Goal: Transaction & Acquisition: Obtain resource

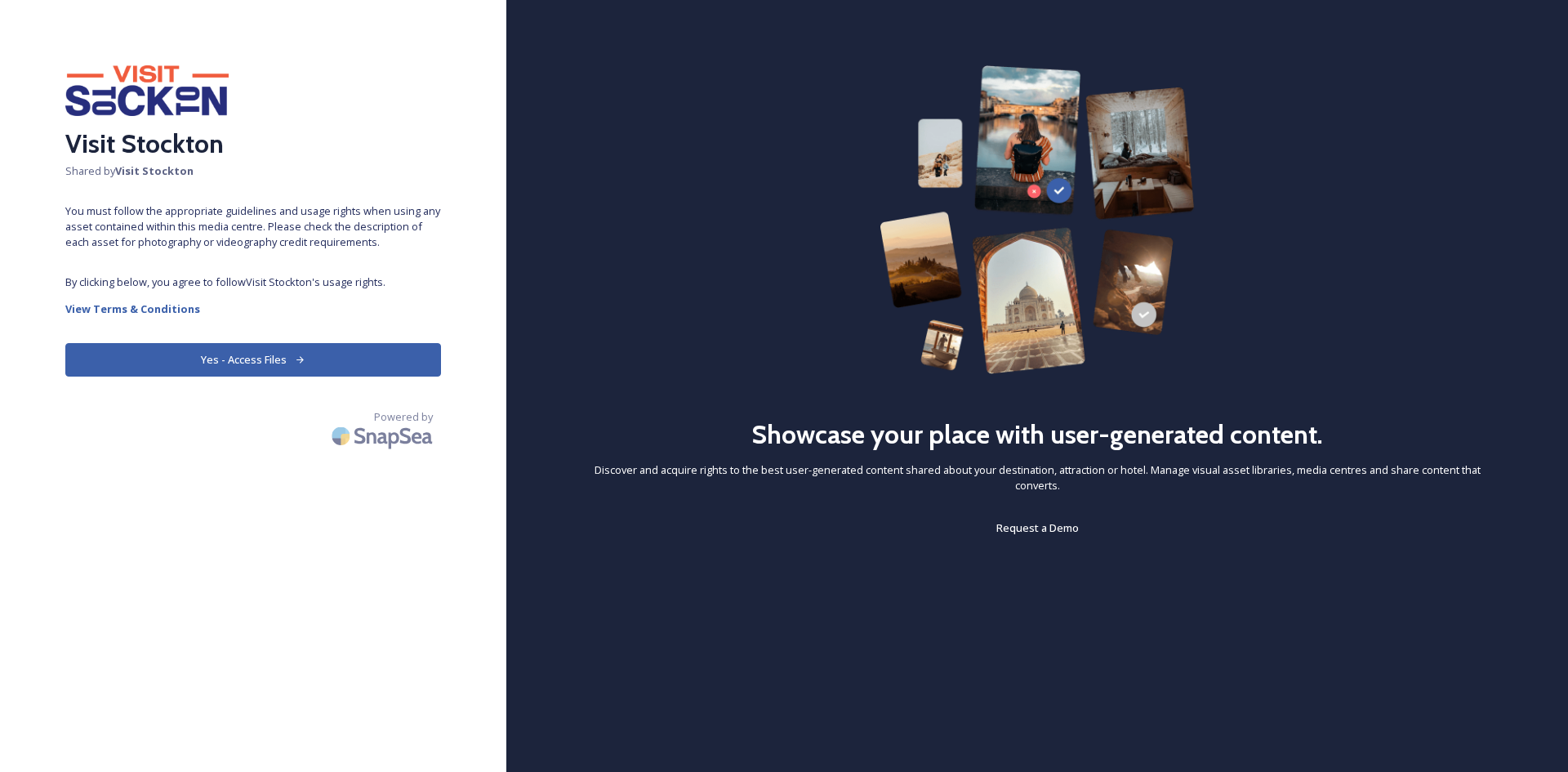
click at [244, 343] on button "Yes - Access Files" at bounding box center [253, 359] width 376 height 33
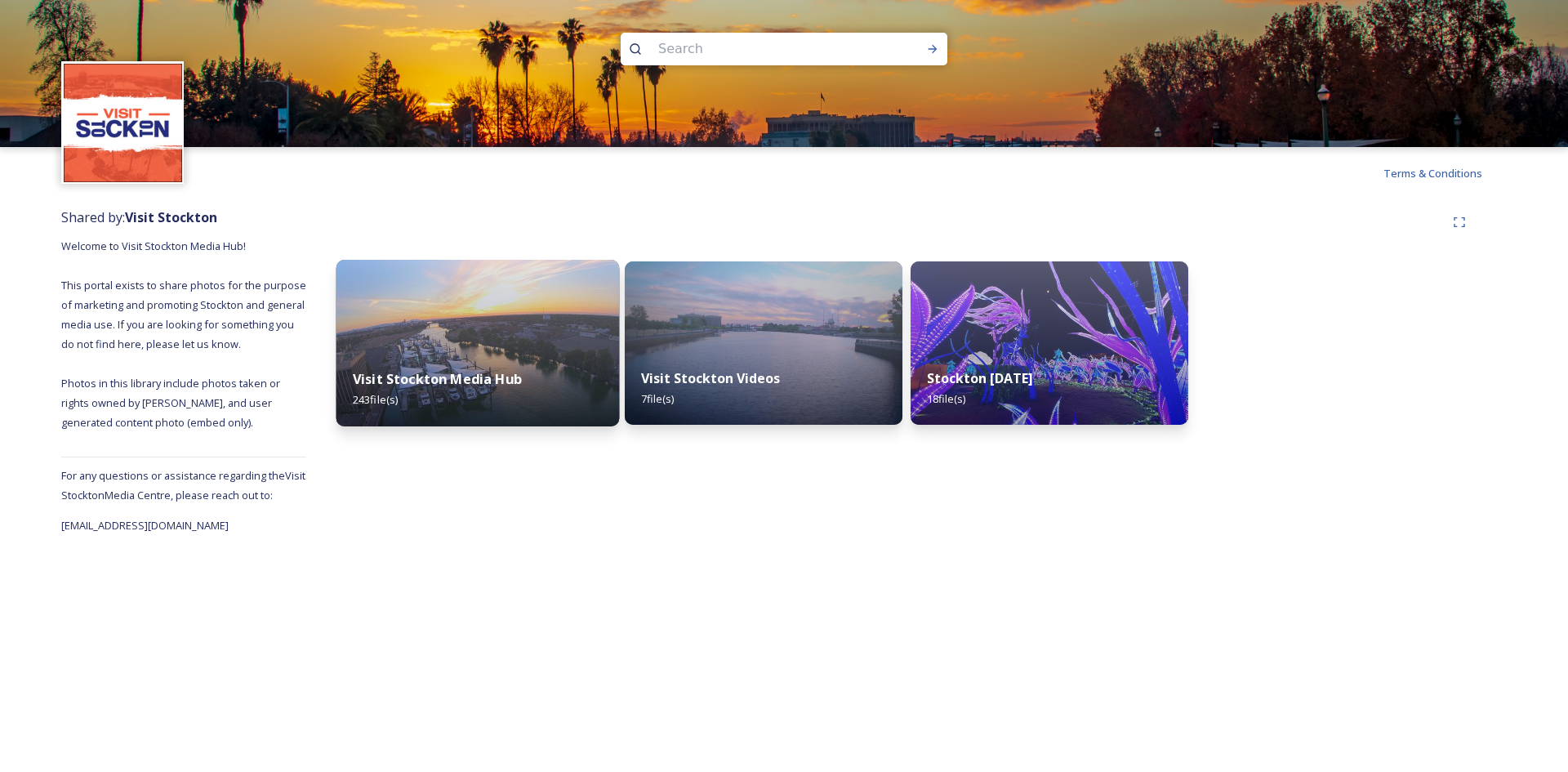
click at [454, 380] on strong "Visit Stockton Media Hub" at bounding box center [437, 380] width 169 height 18
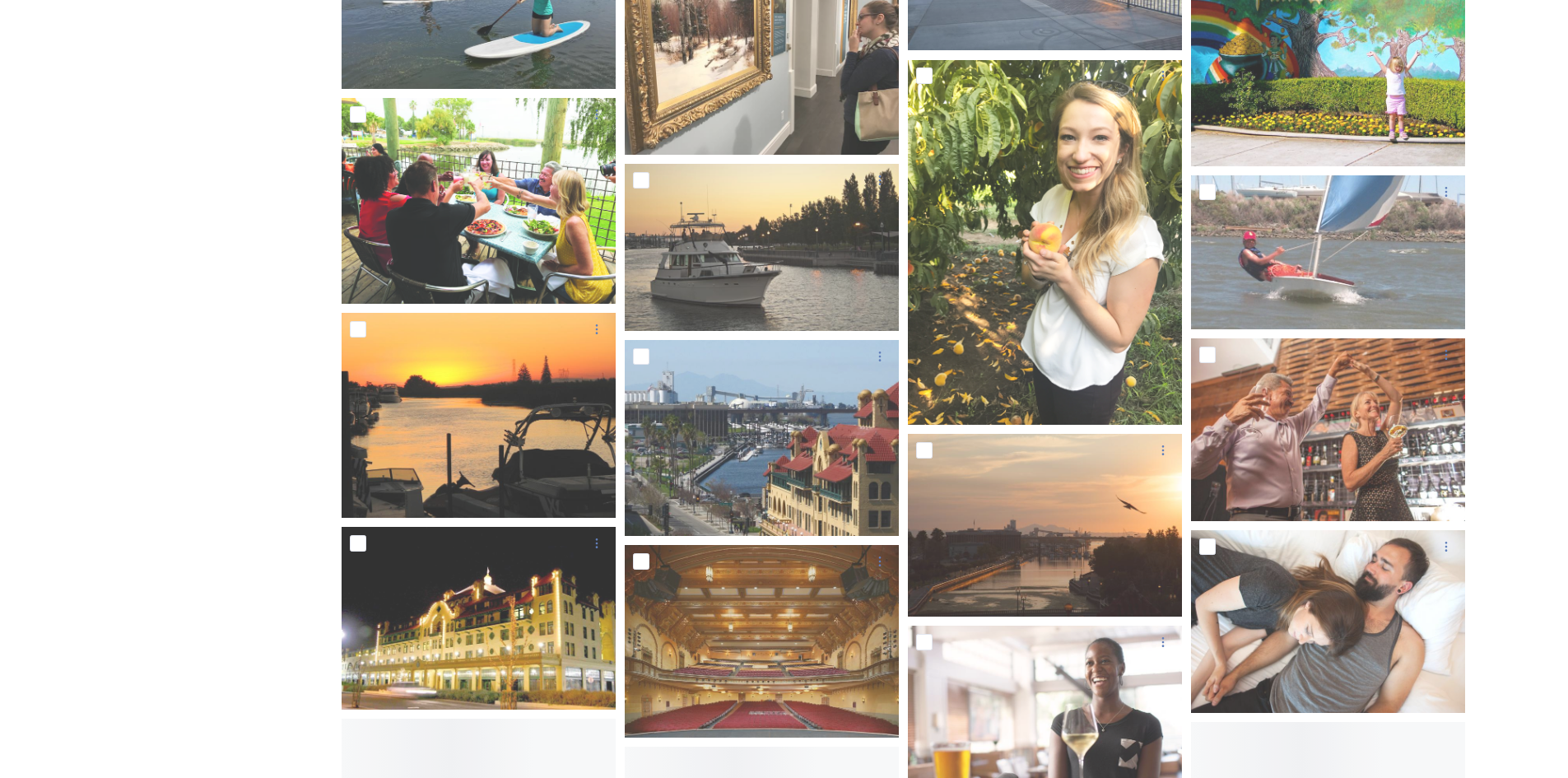
scroll to position [8148, 0]
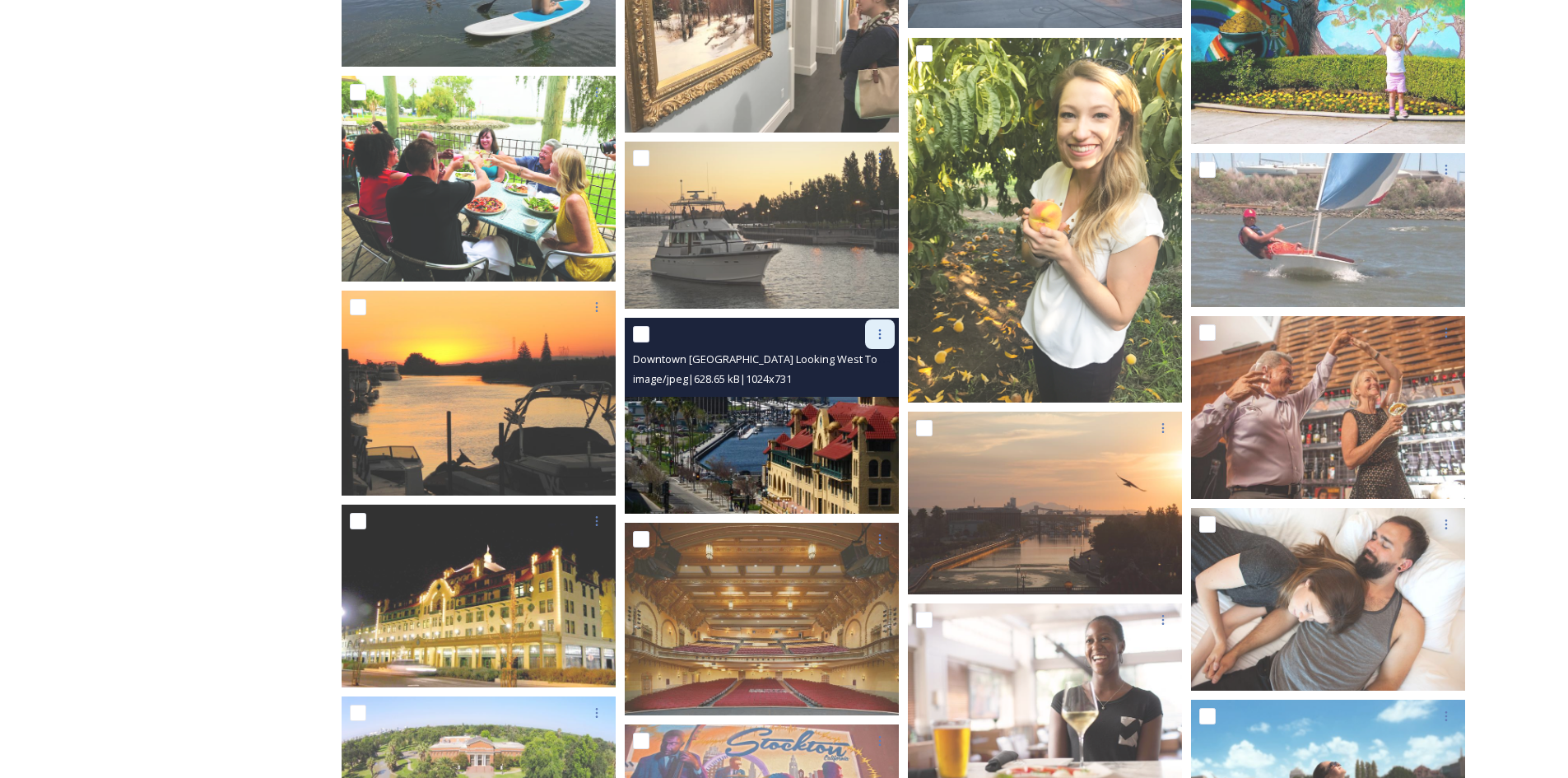
click at [878, 331] on icon at bounding box center [880, 334] width 13 height 13
click at [814, 402] on span "Request Download" at bounding box center [838, 402] width 94 height 16
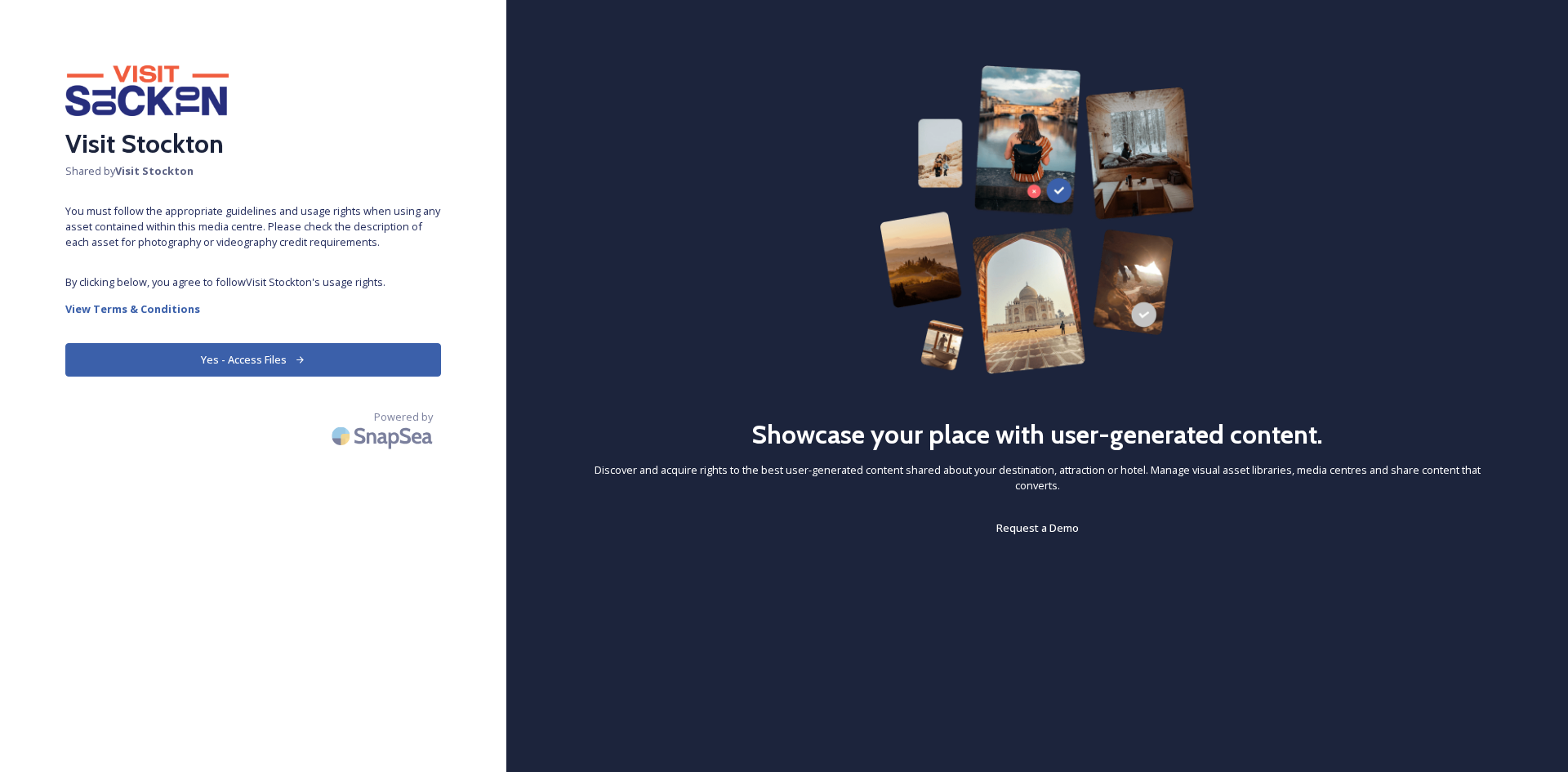
click at [230, 343] on button "Yes - Access Files" at bounding box center [253, 359] width 376 height 33
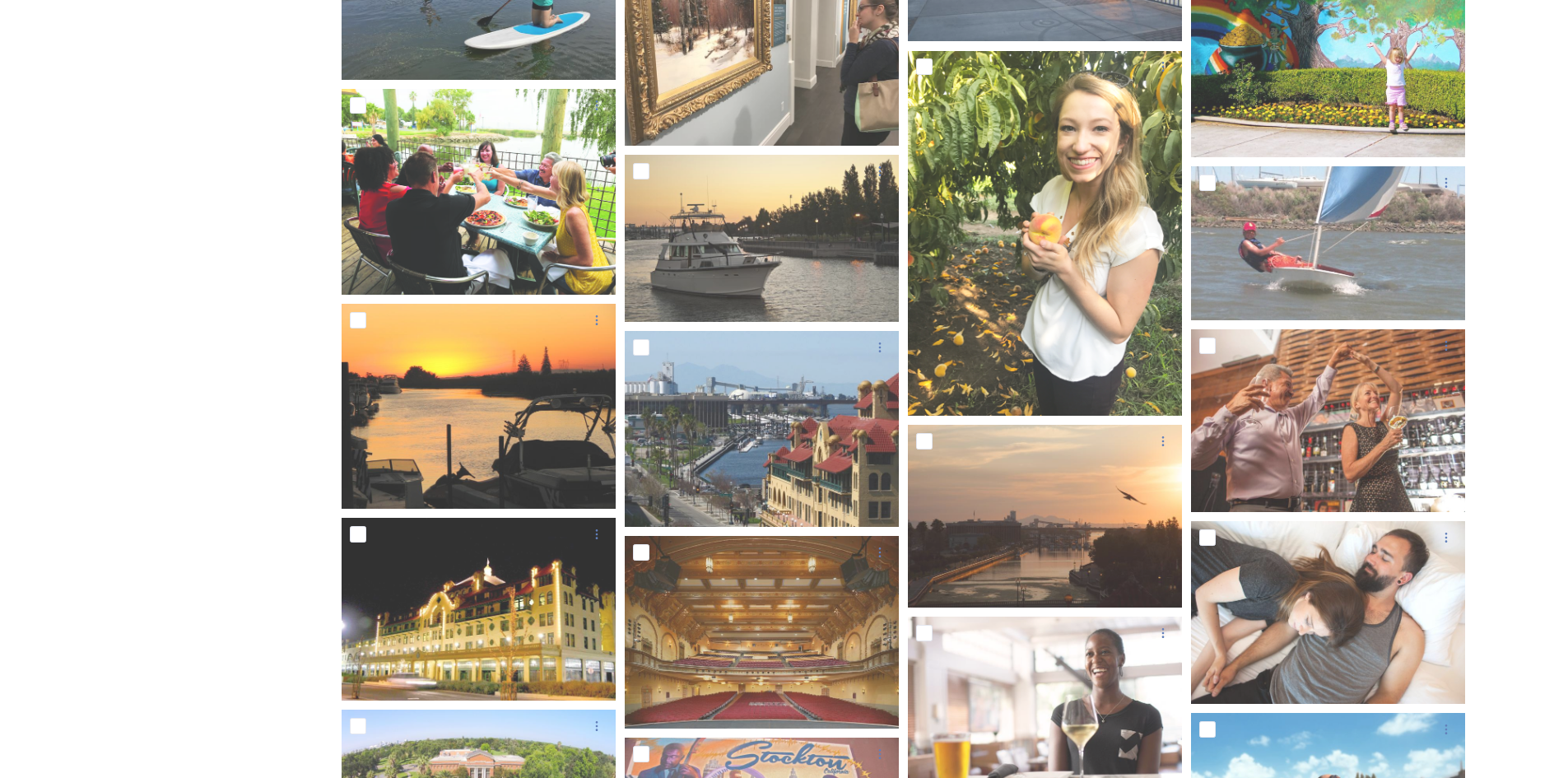
scroll to position [8174, 0]
